Goal: Transaction & Acquisition: Purchase product/service

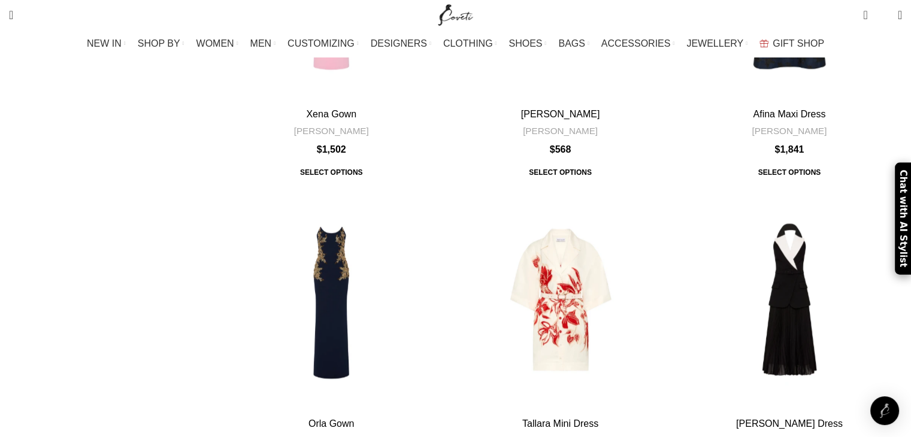
scroll to position [1734, 0]
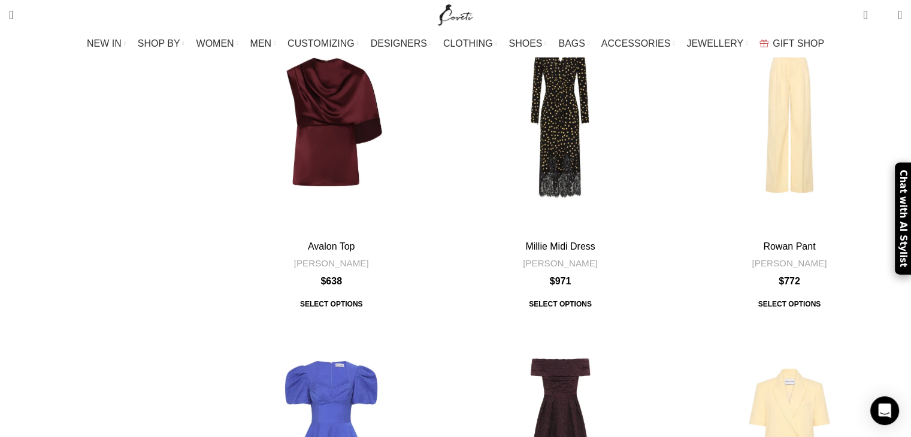
scroll to position [3776, 0]
